Goal: Information Seeking & Learning: Learn about a topic

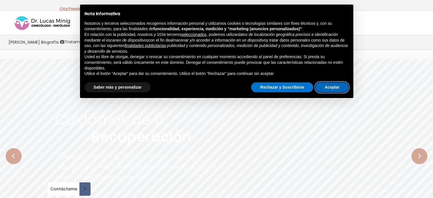
click at [342, 88] on button "Aceptar" at bounding box center [331, 87] width 33 height 10
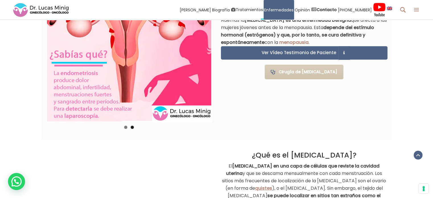
scroll to position [398, 0]
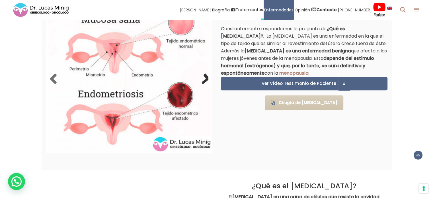
click at [203, 76] on link "Next" at bounding box center [202, 78] width 11 height 11
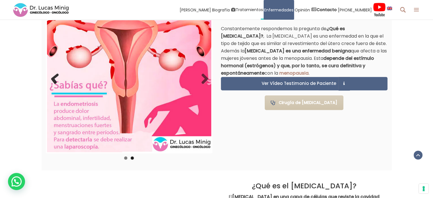
click at [58, 82] on link "Previous" at bounding box center [55, 78] width 11 height 11
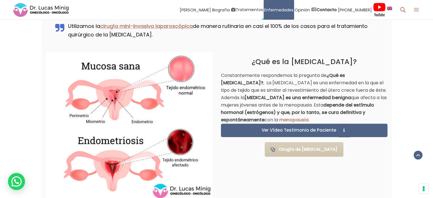
scroll to position [342, 0]
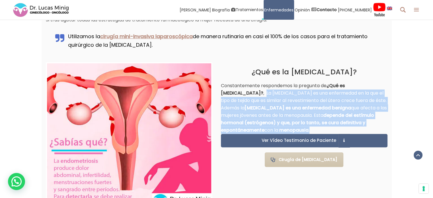
drag, startPoint x: 313, startPoint y: 129, endPoint x: 219, endPoint y: 93, distance: 101.2
click at [219, 93] on div "¿Qué es la [MEDICAL_DATA]? Constantemente respondemos la pregunta de ¿Qué es [M…" at bounding box center [304, 112] width 175 height 121
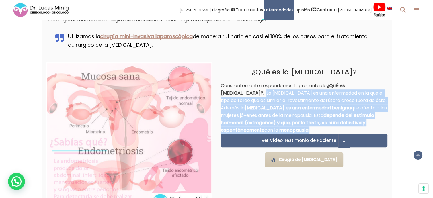
copy p "La [MEDICAL_DATA] es una enfermedad en la que el tipo de tejido que es similar …"
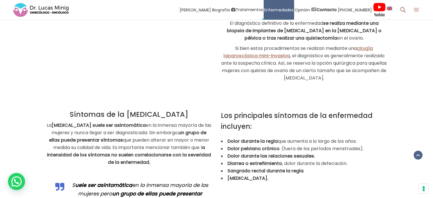
scroll to position [854, 0]
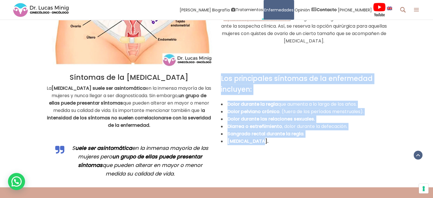
drag, startPoint x: 242, startPoint y: 125, endPoint x: 220, endPoint y: 71, distance: 58.5
click at [220, 71] on div "Los principales síntomas de la enfermedad incluyen: Dolor durante la regla que …" at bounding box center [304, 109] width 175 height 84
copy div "Los principales síntomas de la enfermedad incluyen: Dolor durante la regla que …"
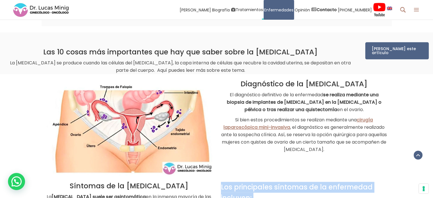
scroll to position [740, 0]
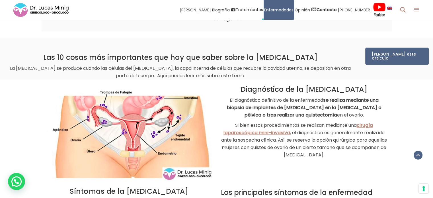
click at [334, 148] on p "Si bien estos procedimientos se realizan mediante una cirugía laparoscópica min…" at bounding box center [304, 140] width 167 height 37
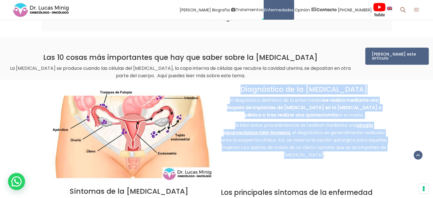
drag, startPoint x: 340, startPoint y: 147, endPoint x: 243, endPoint y: 78, distance: 118.4
click at [243, 85] on div "Diagnóstico de la [MEDICAL_DATA] El diagnóstico definitivo de la enfermedad se …" at bounding box center [304, 123] width 167 height 76
copy div "Diagnóstico de la [MEDICAL_DATA] El diagnóstico definitivo de la enfermedad se …"
